Goal: Information Seeking & Learning: Learn about a topic

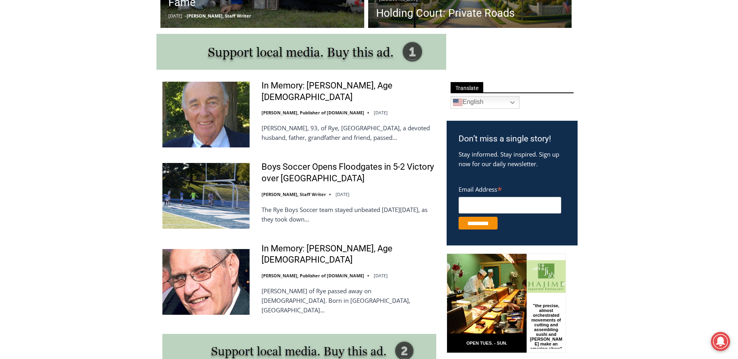
scroll to position [438, 0]
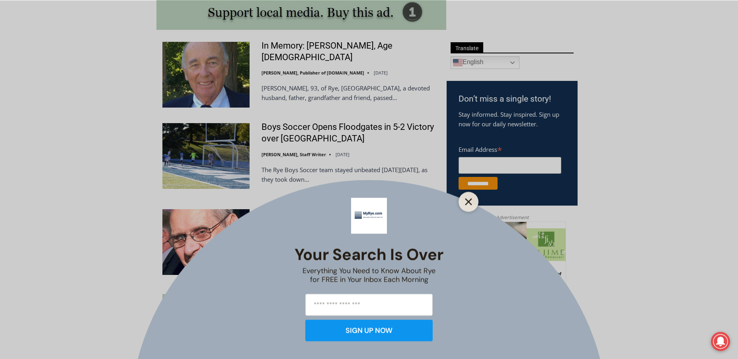
click at [468, 201] on line "Close" at bounding box center [469, 202] width 6 height 6
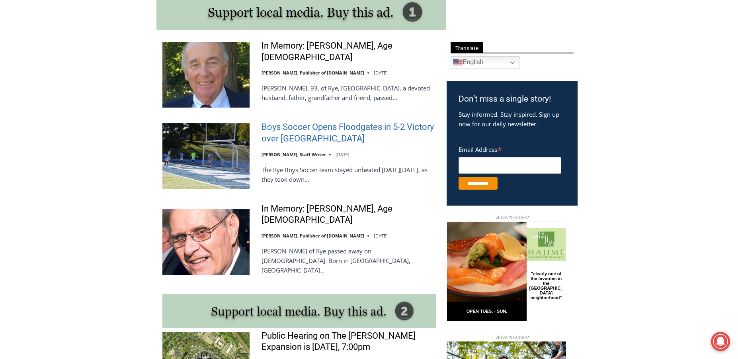
click at [290, 136] on link "Boys Soccer Opens Floodgates in 5-2 Victory over [GEOGRAPHIC_DATA]" at bounding box center [348, 132] width 175 height 23
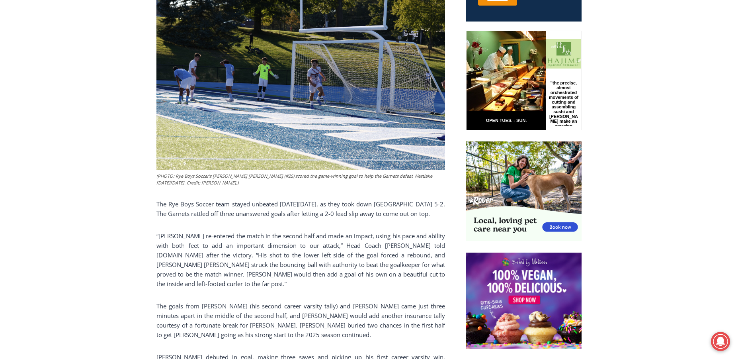
scroll to position [143, 0]
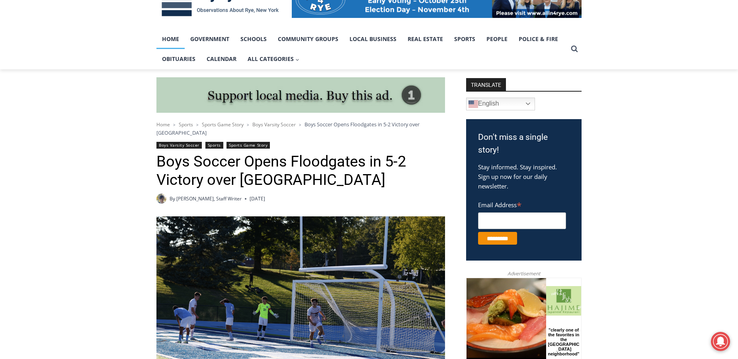
click at [175, 39] on link "Home" at bounding box center [170, 39] width 28 height 20
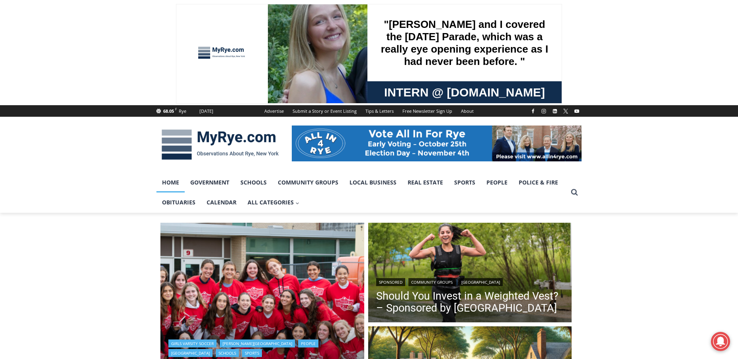
scroll to position [119, 0]
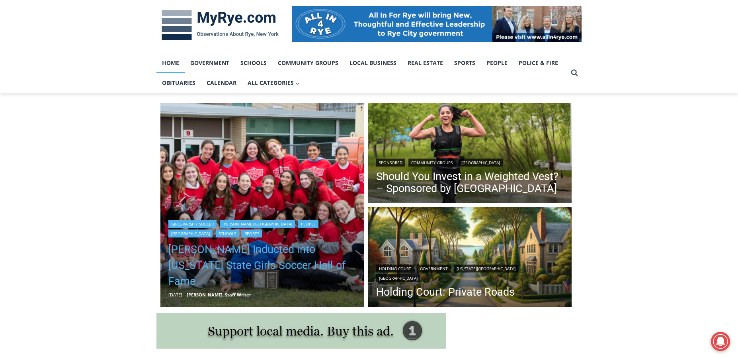
click at [259, 265] on link "[PERSON_NAME] Inducted into [US_STATE] State Girls Soccer Hall of Fame" at bounding box center [262, 265] width 188 height 48
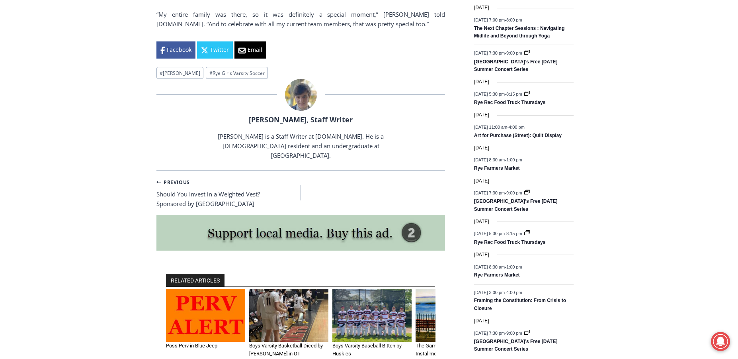
scroll to position [875, 0]
